Goal: Task Accomplishment & Management: Manage account settings

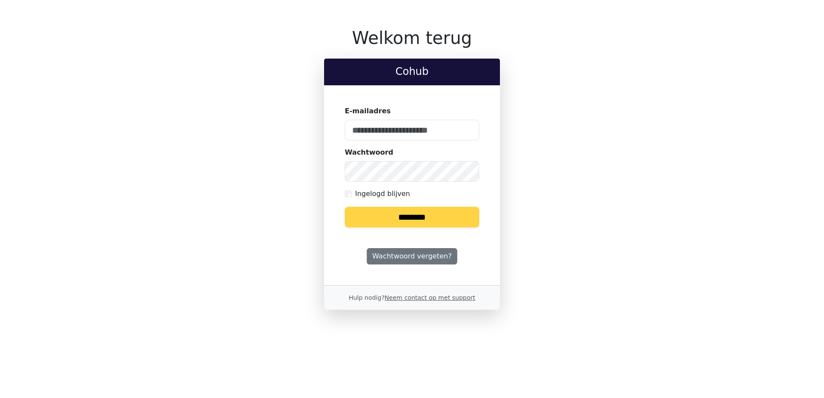
type input "**********"
click at [410, 217] on input "********" at bounding box center [412, 217] width 134 height 21
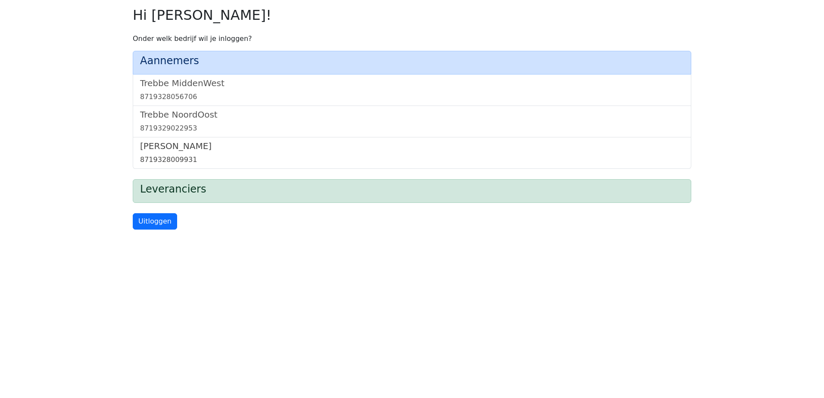
click at [178, 157] on div "8719328009931" at bounding box center [412, 160] width 544 height 10
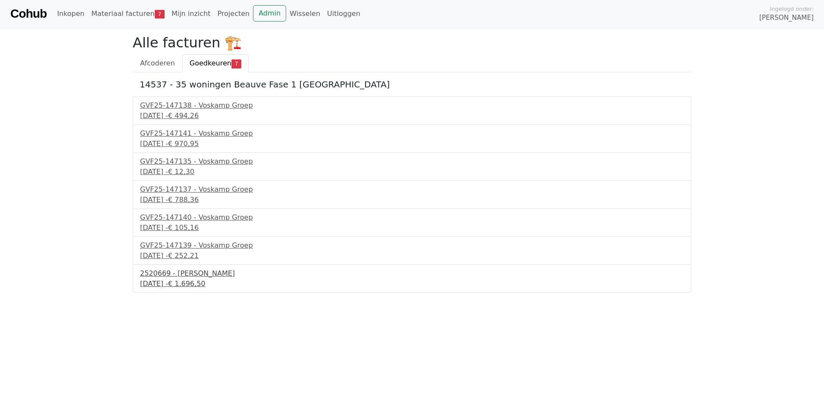
click at [202, 278] on div "2520669 - Van Dalen" at bounding box center [412, 274] width 544 height 10
click at [259, 15] on link "Admin" at bounding box center [269, 13] width 33 height 16
click at [286, 12] on link "Wisselen" at bounding box center [304, 13] width 37 height 17
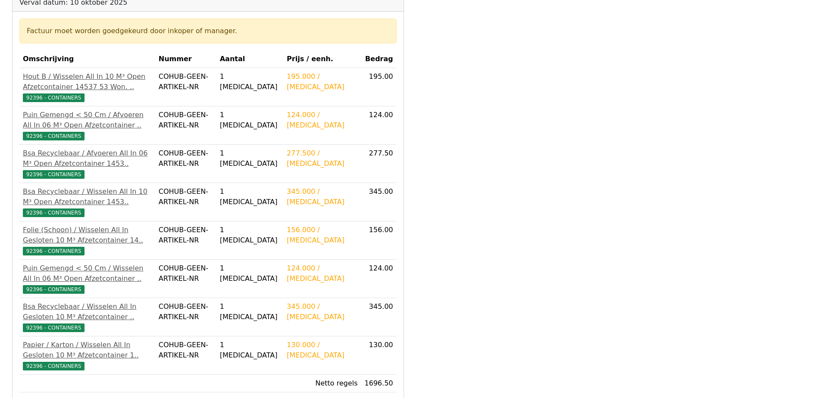
scroll to position [172, 0]
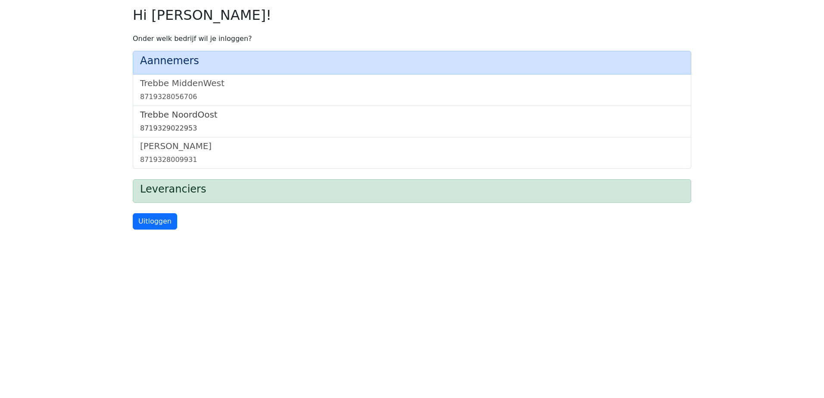
click at [207, 113] on h5 "Trebbe NoordOost" at bounding box center [412, 114] width 544 height 10
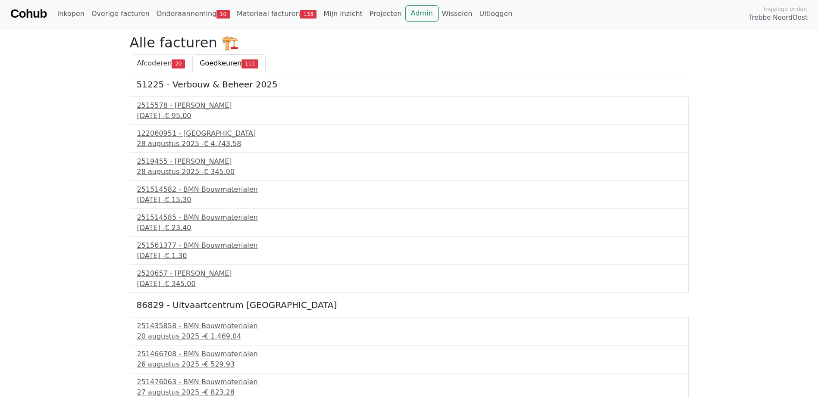
click at [158, 60] on span "Afcoderen" at bounding box center [154, 63] width 35 height 8
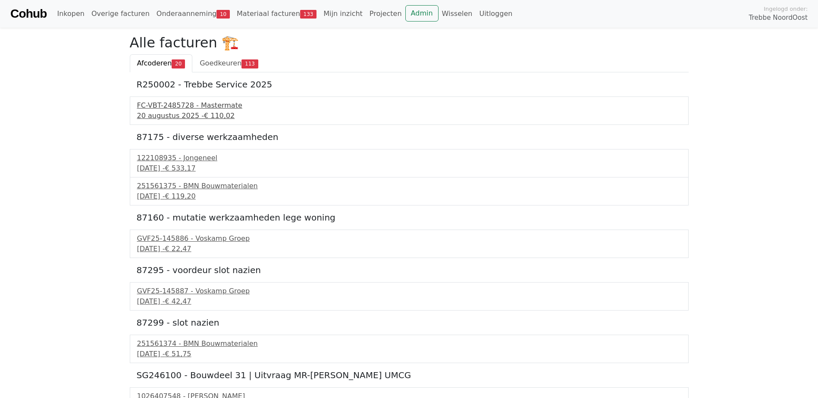
click at [204, 113] on span "€ 110,02" at bounding box center [219, 116] width 31 height 8
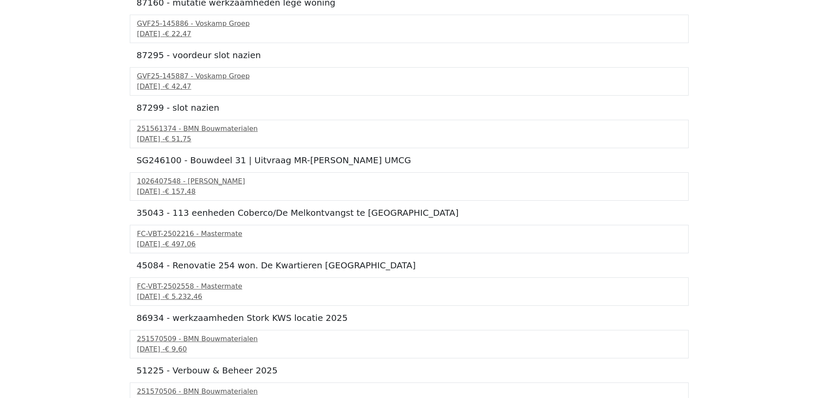
scroll to position [216, 0]
click at [189, 186] on div "10 september 2025 - € 157,48" at bounding box center [409, 191] width 544 height 10
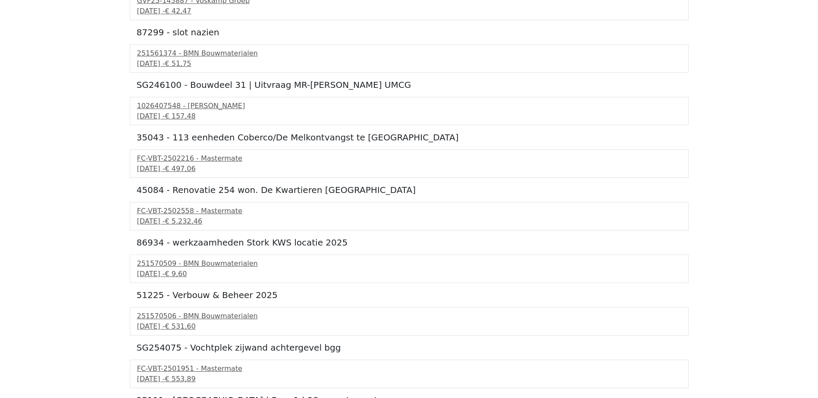
scroll to position [302, 0]
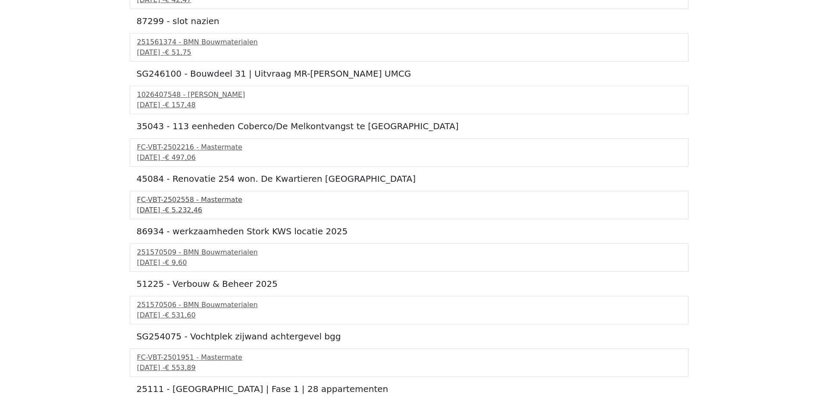
click at [201, 203] on div "FC-VBT-2502558 - Mastermate" at bounding box center [409, 200] width 544 height 10
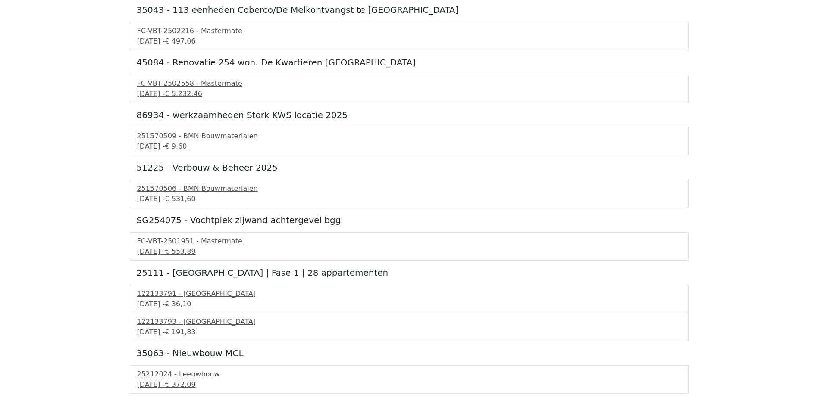
scroll to position [431, 0]
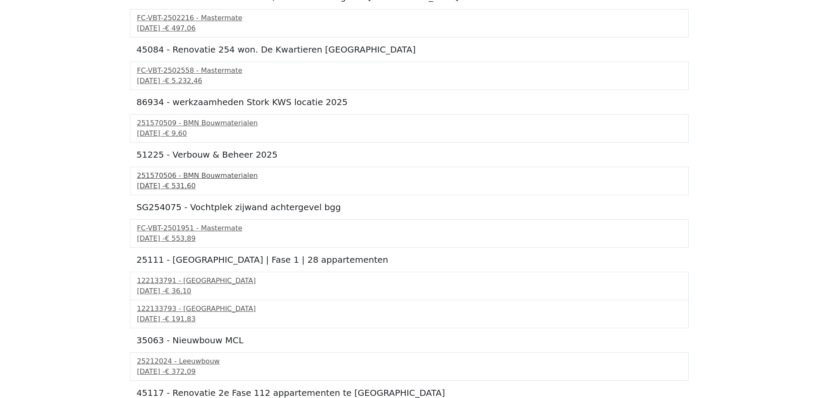
click at [219, 175] on div "251570506 - BMN Bouwmaterialen" at bounding box center [409, 176] width 544 height 10
click at [182, 234] on div "10 september 2025 - € 553,89" at bounding box center [409, 239] width 544 height 10
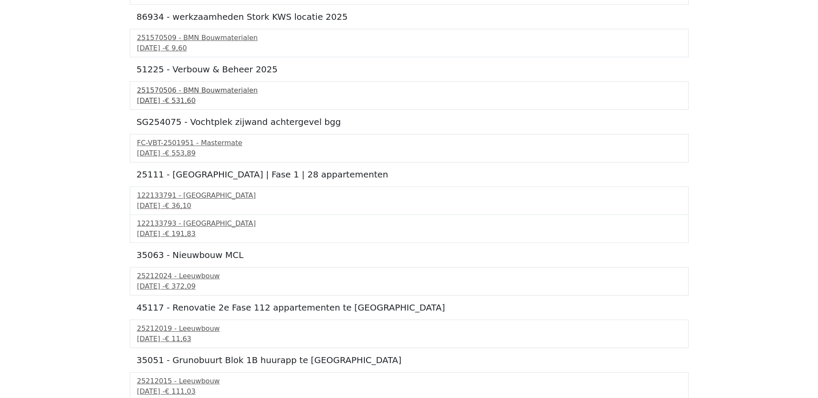
scroll to position [517, 0]
click at [204, 199] on div "122133791 - PontMeyer" at bounding box center [409, 195] width 544 height 10
click at [195, 235] on span "€ 191,83" at bounding box center [180, 233] width 31 height 8
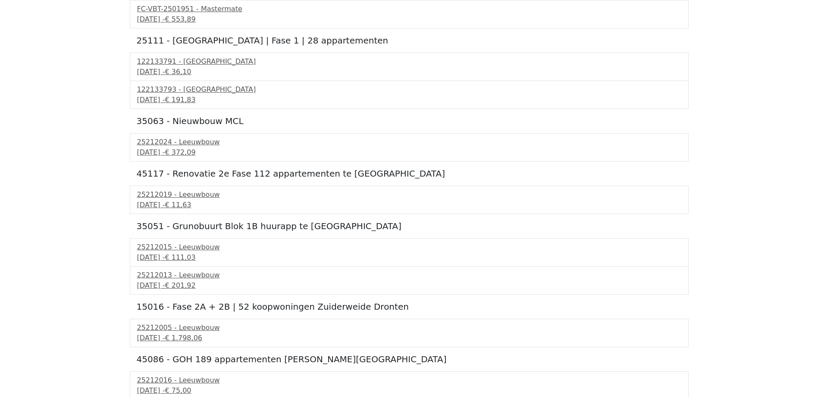
scroll to position [652, 0]
click at [202, 337] on span "€ 1.798,06" at bounding box center [183, 336] width 37 height 8
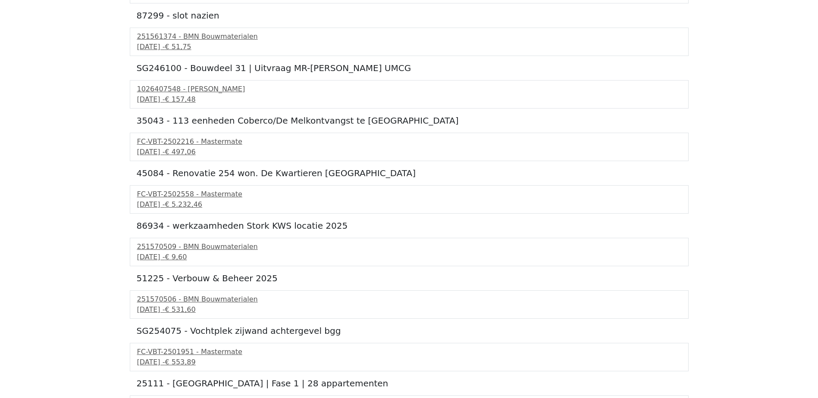
scroll to position [0, 0]
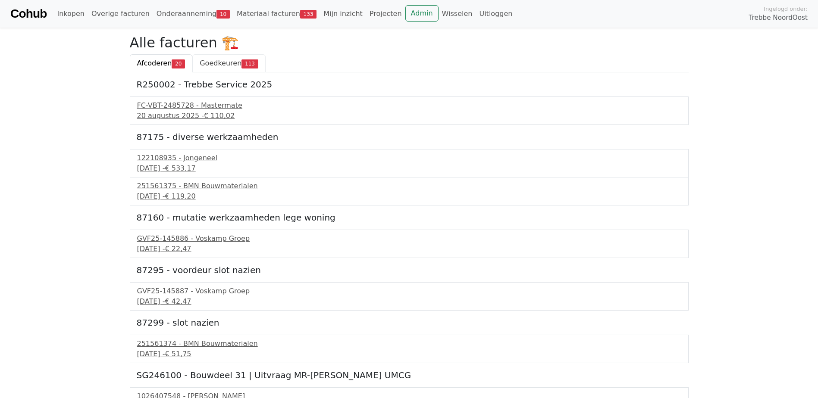
click at [227, 63] on span "Goedkeuren" at bounding box center [221, 63] width 42 height 8
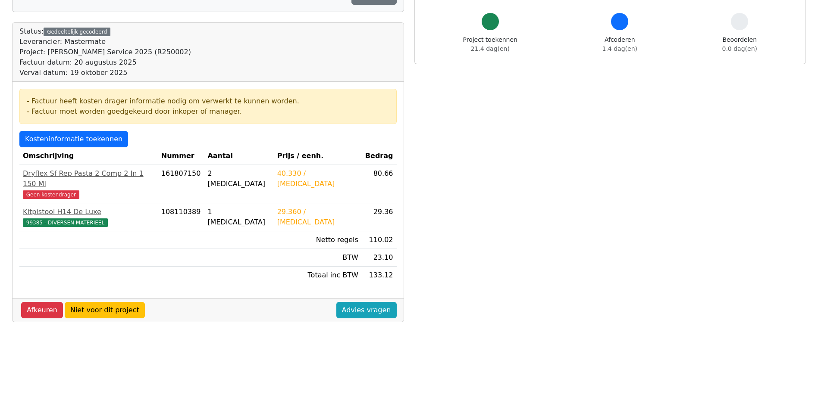
scroll to position [129, 0]
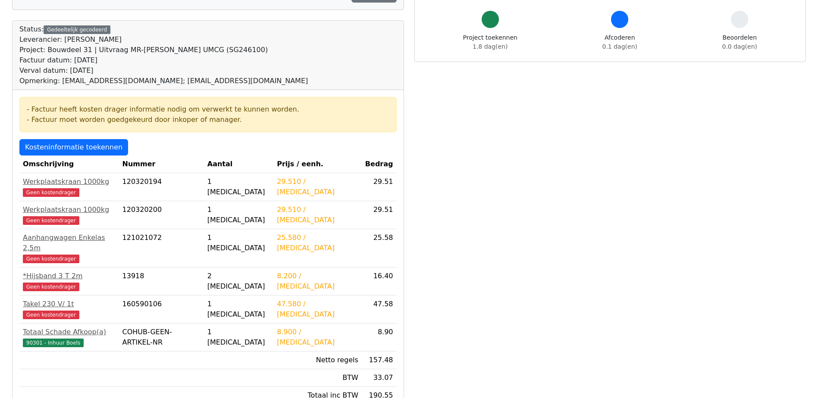
scroll to position [69, 0]
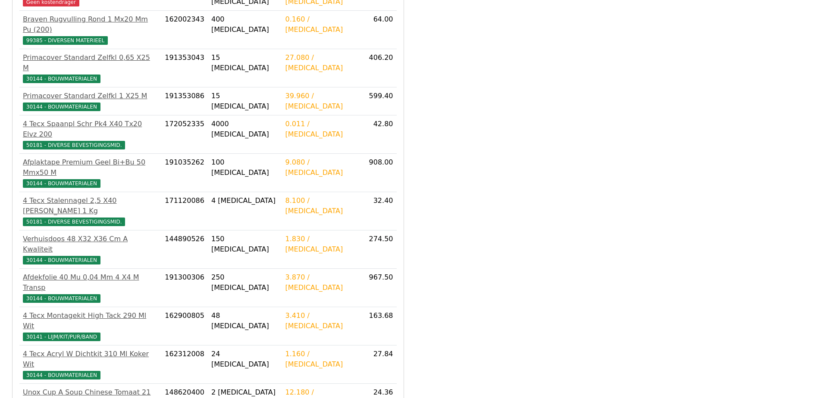
scroll to position [690, 0]
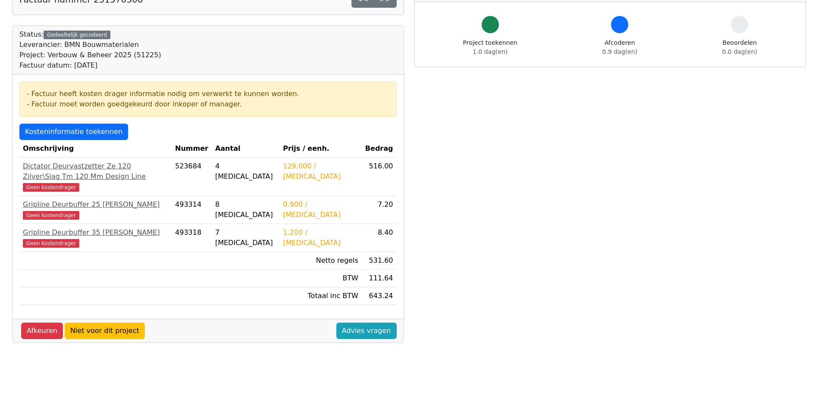
scroll to position [129, 0]
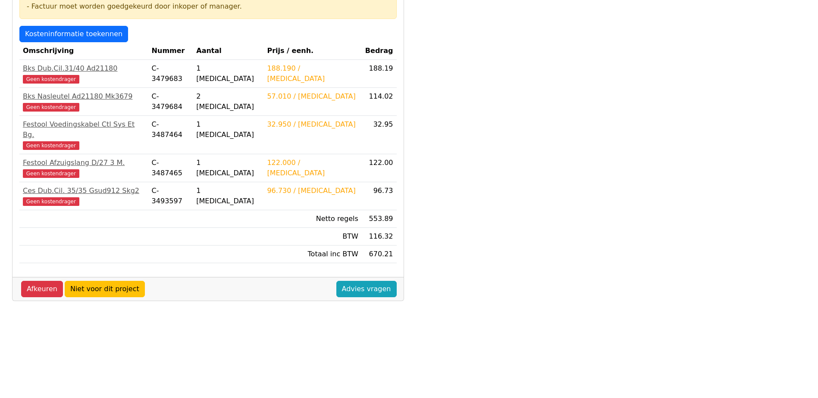
scroll to position [129, 0]
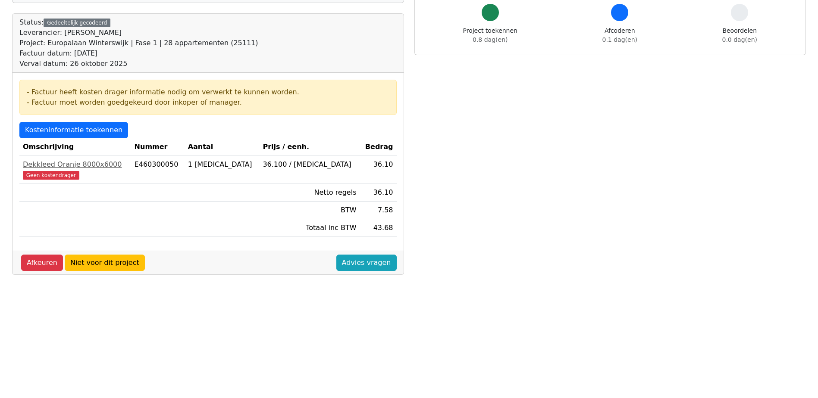
scroll to position [86, 0]
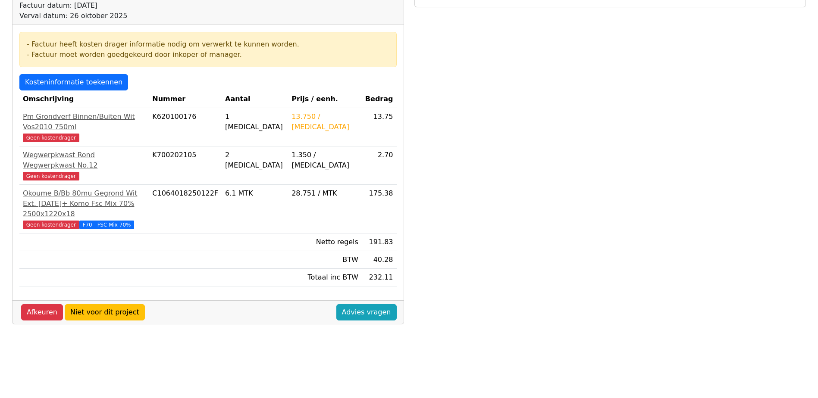
scroll to position [129, 0]
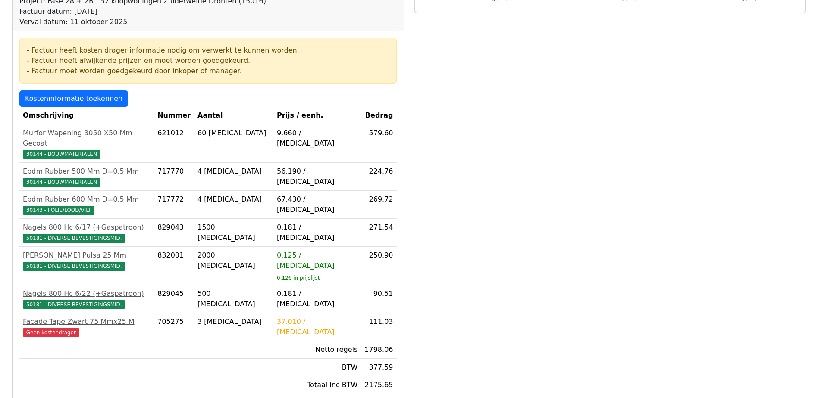
scroll to position [129, 0]
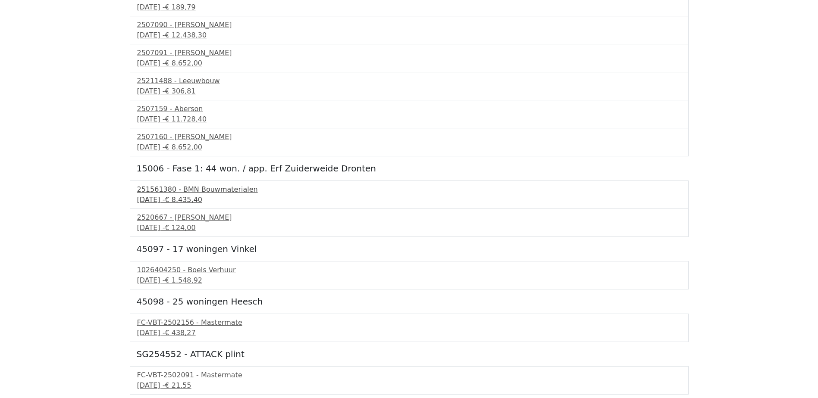
scroll to position [2026, 0]
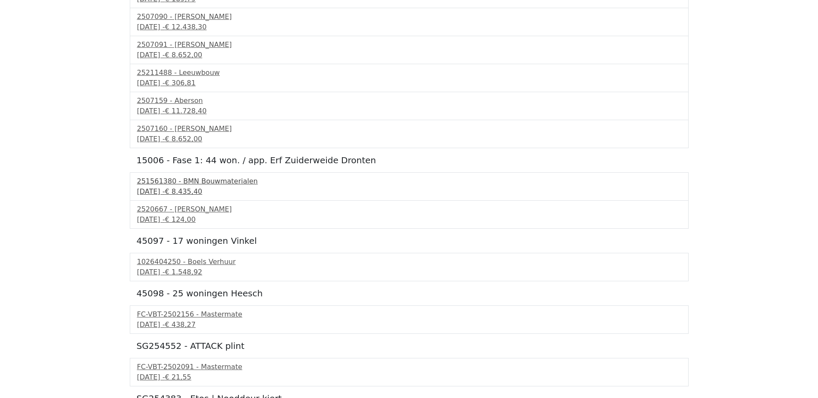
click at [202, 191] on span "€ 8.435,40" at bounding box center [183, 191] width 37 height 8
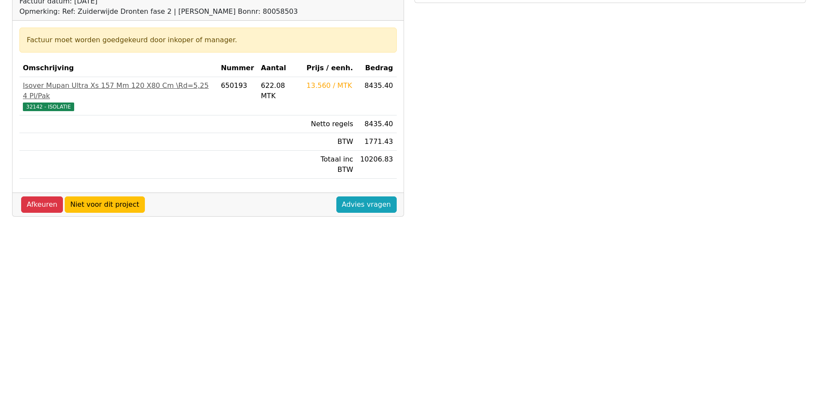
scroll to position [129, 0]
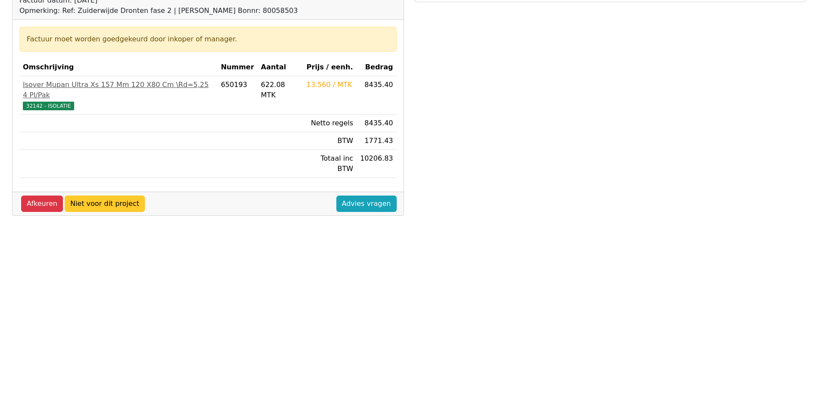
click at [122, 196] on link "Niet voor dit project" at bounding box center [105, 204] width 80 height 16
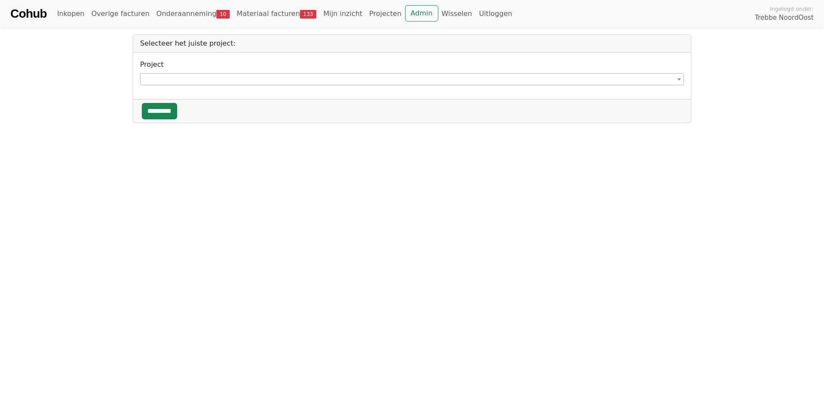
click at [192, 81] on span at bounding box center [412, 79] width 544 height 12
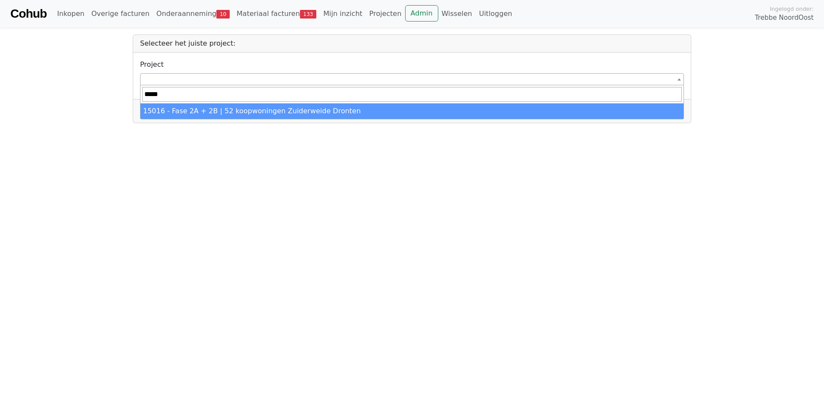
type input "*****"
select select "*****"
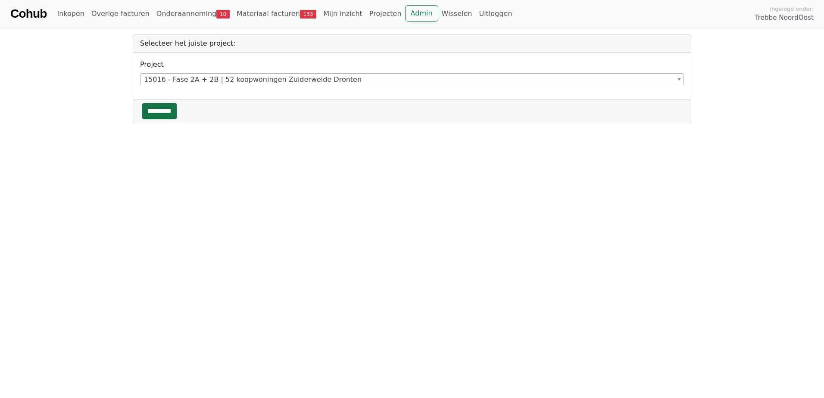
click at [159, 110] on input "*********" at bounding box center [159, 111] width 35 height 16
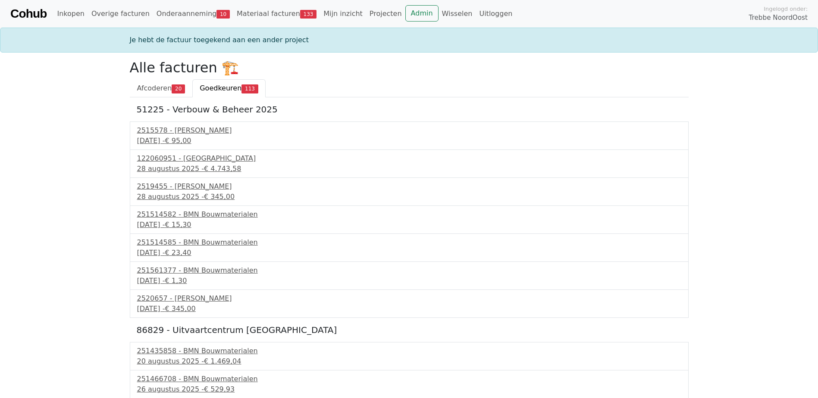
click at [241, 89] on span "113" at bounding box center [249, 88] width 17 height 9
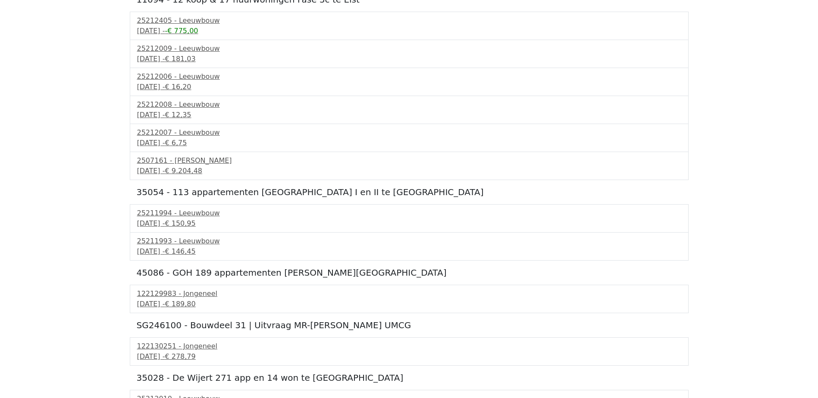
scroll to position [3735, 0]
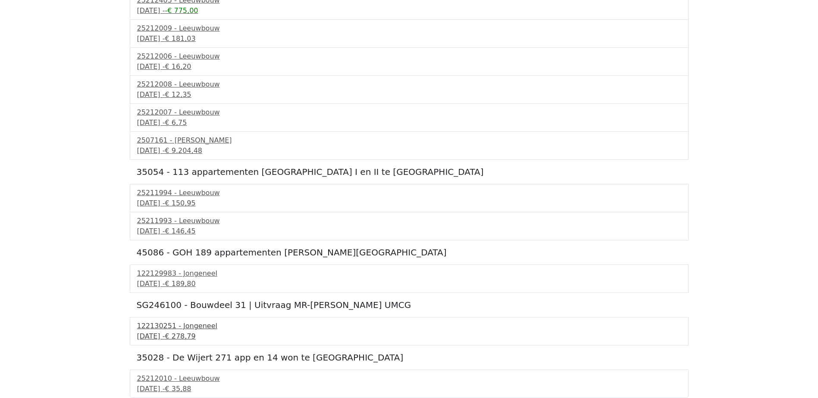
click at [206, 327] on div "122130251 - Jongeneel" at bounding box center [409, 326] width 544 height 10
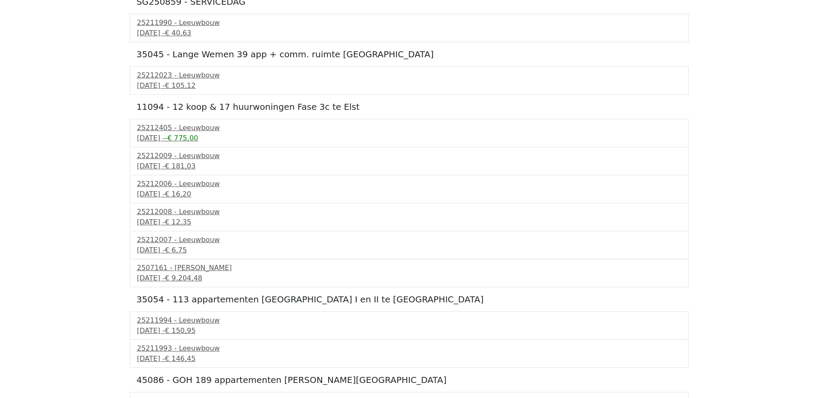
scroll to position [3606, 0]
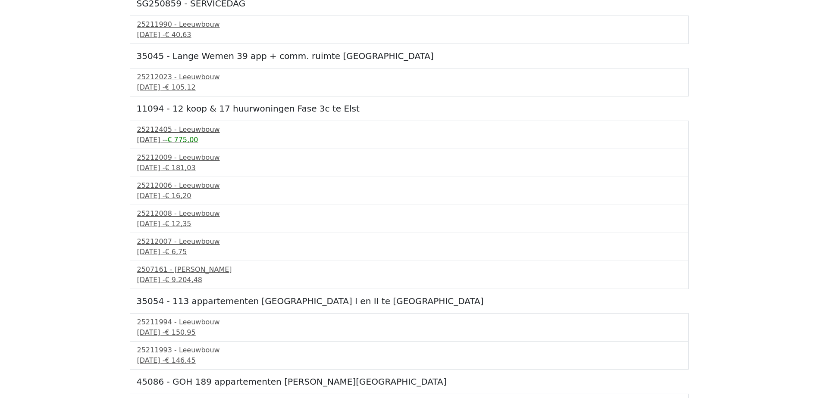
click at [209, 133] on div "25212405 - Leeuwbouw" at bounding box center [409, 130] width 544 height 10
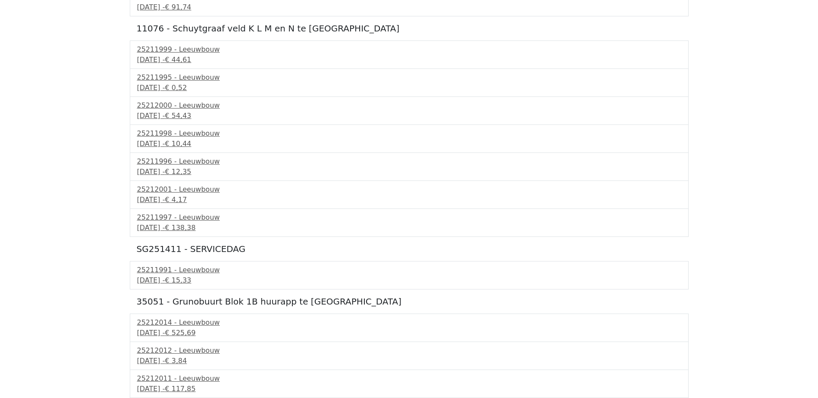
scroll to position [3088, 0]
click at [199, 280] on div "11 september 2025 - € 15,33" at bounding box center [409, 282] width 544 height 10
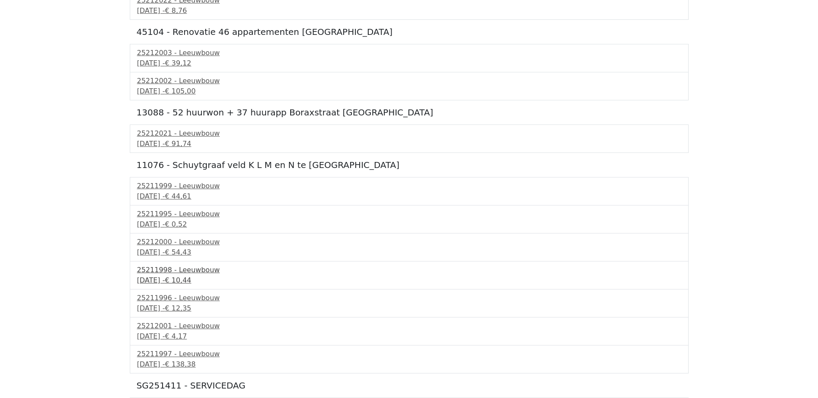
scroll to position [2916, 0]
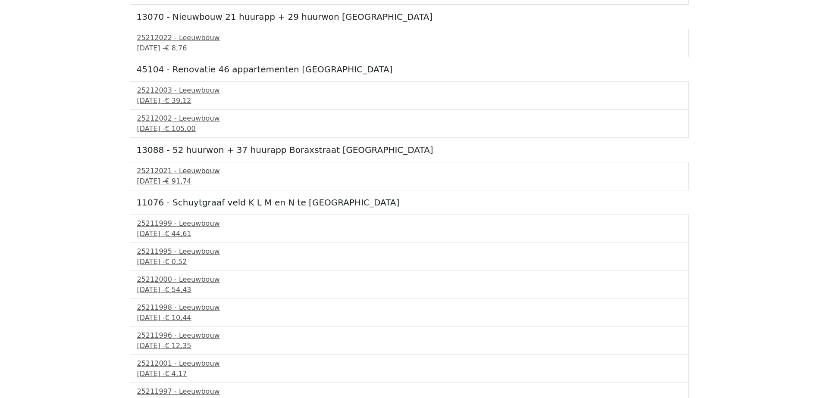
click at [199, 183] on div "11 september 2025 - € 91,74" at bounding box center [409, 181] width 544 height 10
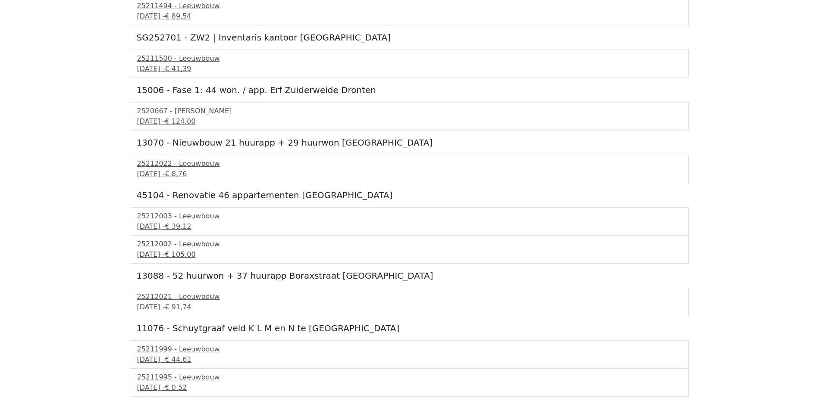
scroll to position [2787, 0]
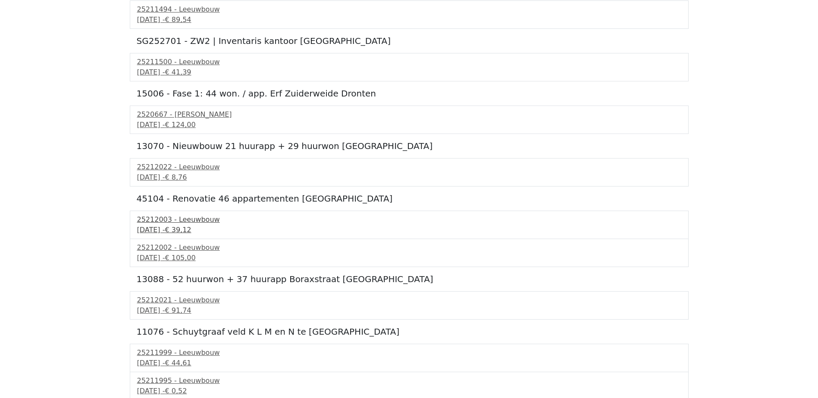
click at [200, 224] on div "25212003 - Leeuwbouw" at bounding box center [409, 220] width 544 height 10
click at [202, 252] on div "25212002 - Leeuwbouw" at bounding box center [409, 248] width 544 height 10
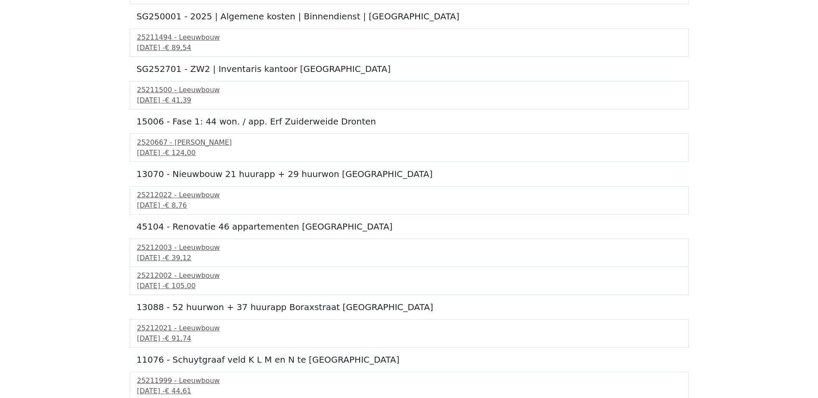
scroll to position [2744, 0]
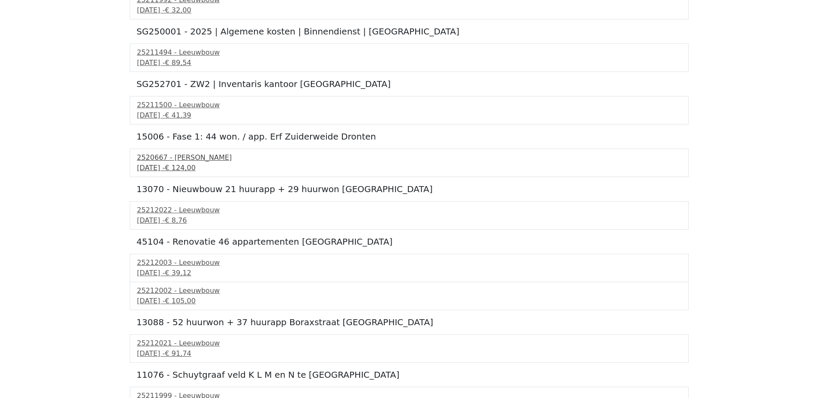
click at [195, 167] on span "€ 124,00" at bounding box center [180, 168] width 31 height 8
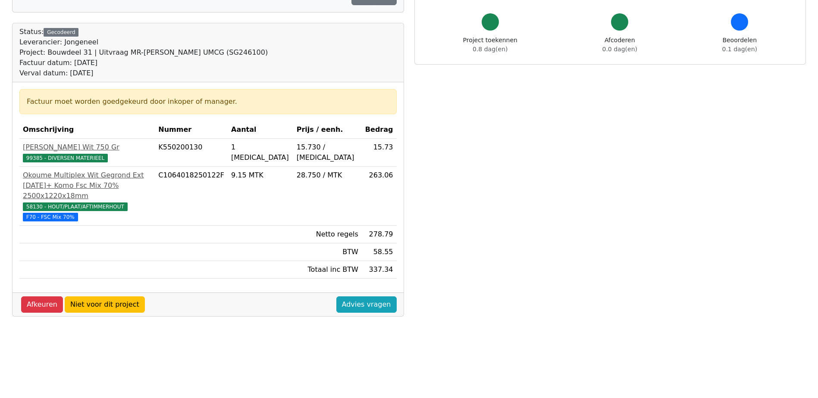
scroll to position [86, 0]
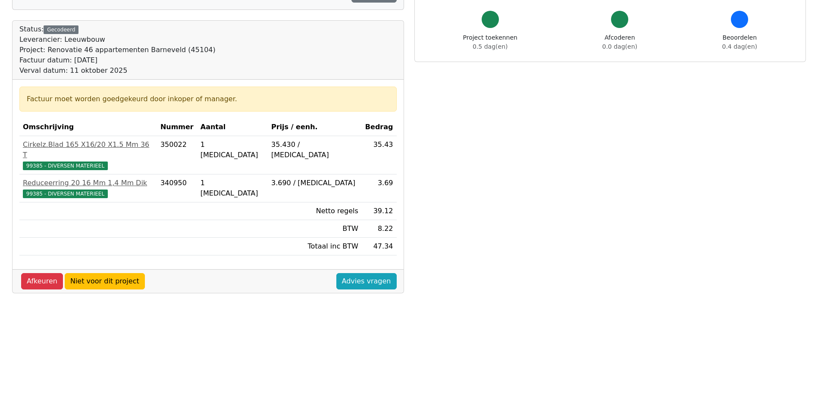
scroll to position [86, 0]
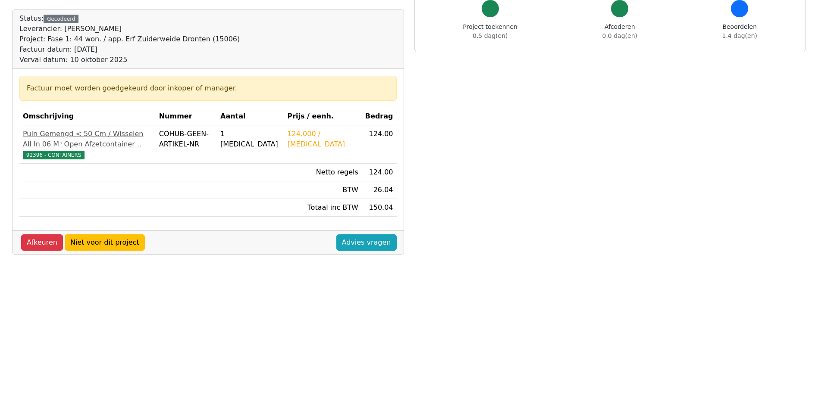
scroll to position [86, 0]
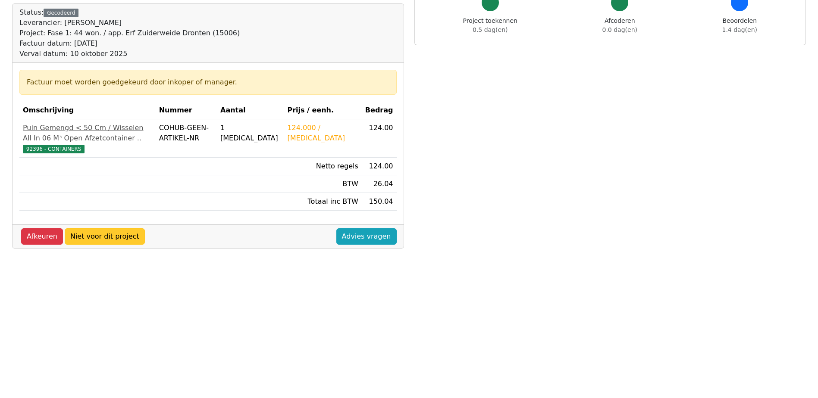
click at [113, 244] on link "Niet voor dit project" at bounding box center [105, 236] width 80 height 16
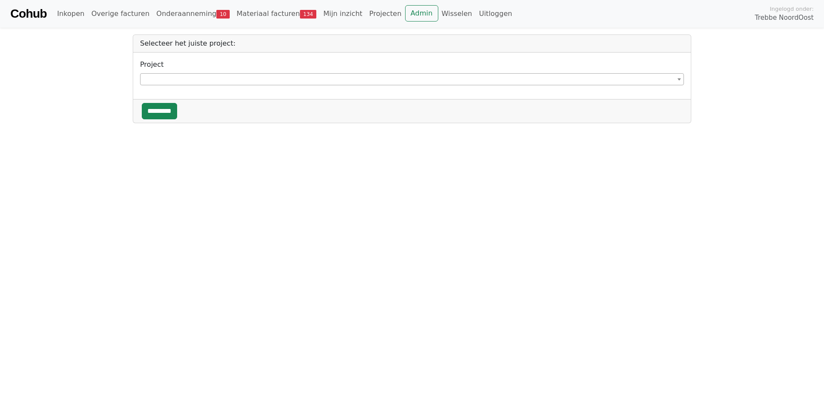
click at [223, 81] on span at bounding box center [412, 79] width 544 height 12
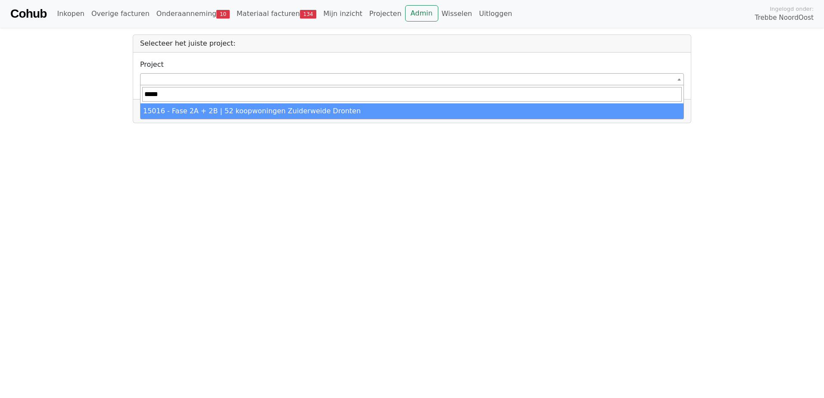
type input "*****"
select select "*****"
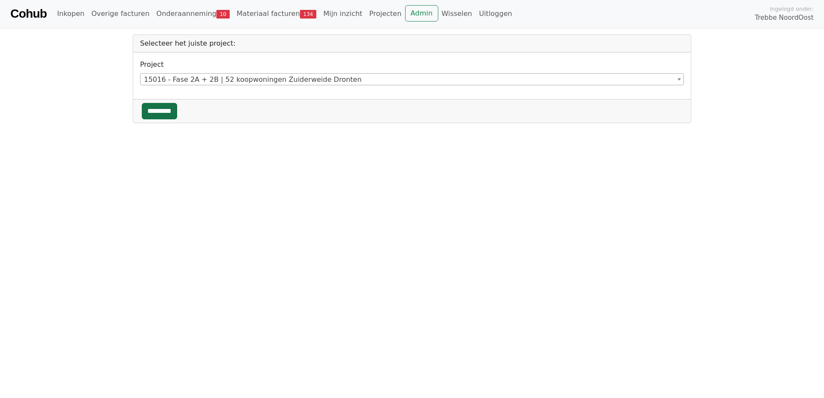
click at [171, 113] on input "*********" at bounding box center [159, 111] width 35 height 16
